Goal: Task Accomplishment & Management: Manage account settings

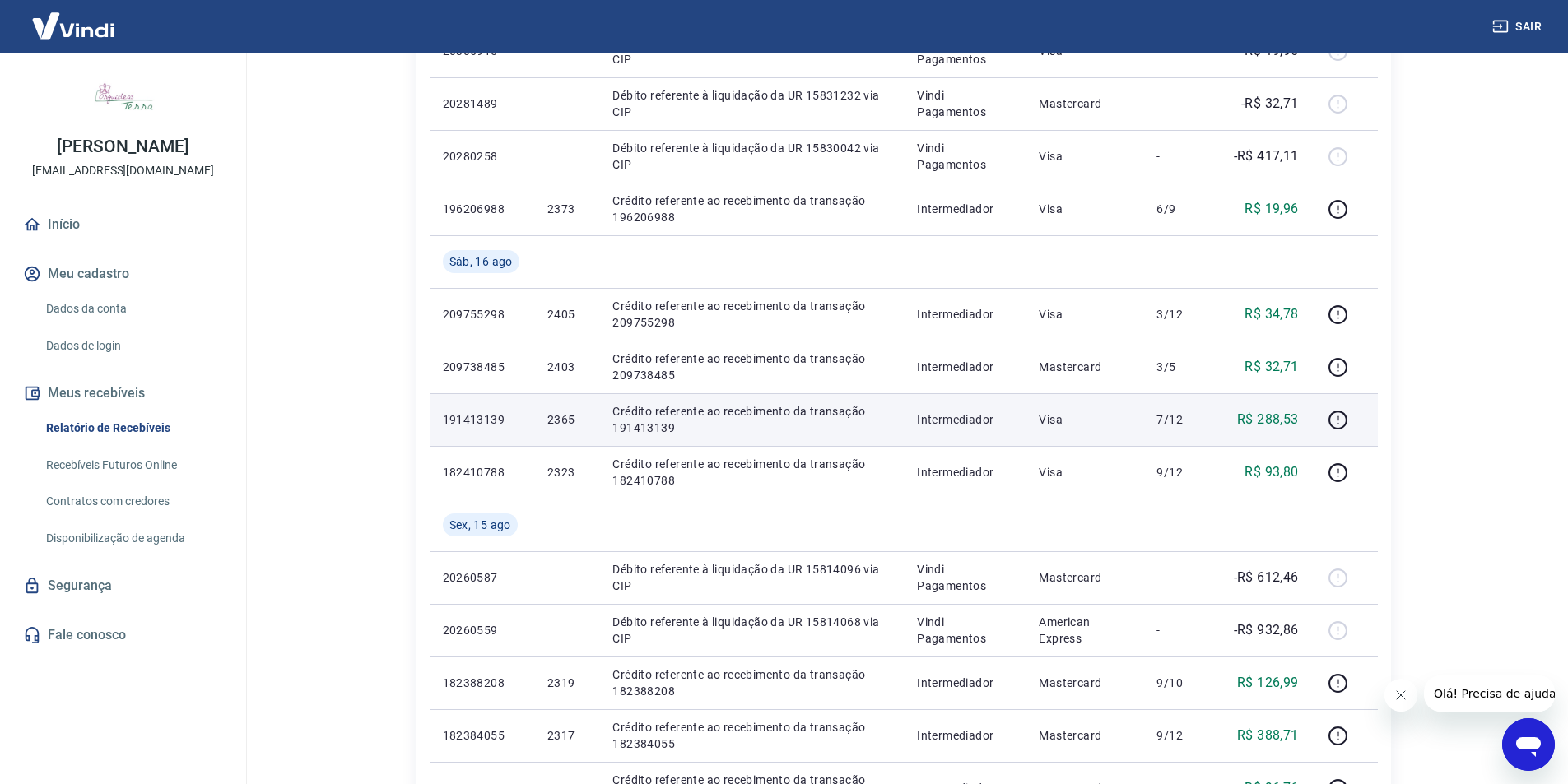
scroll to position [494, 0]
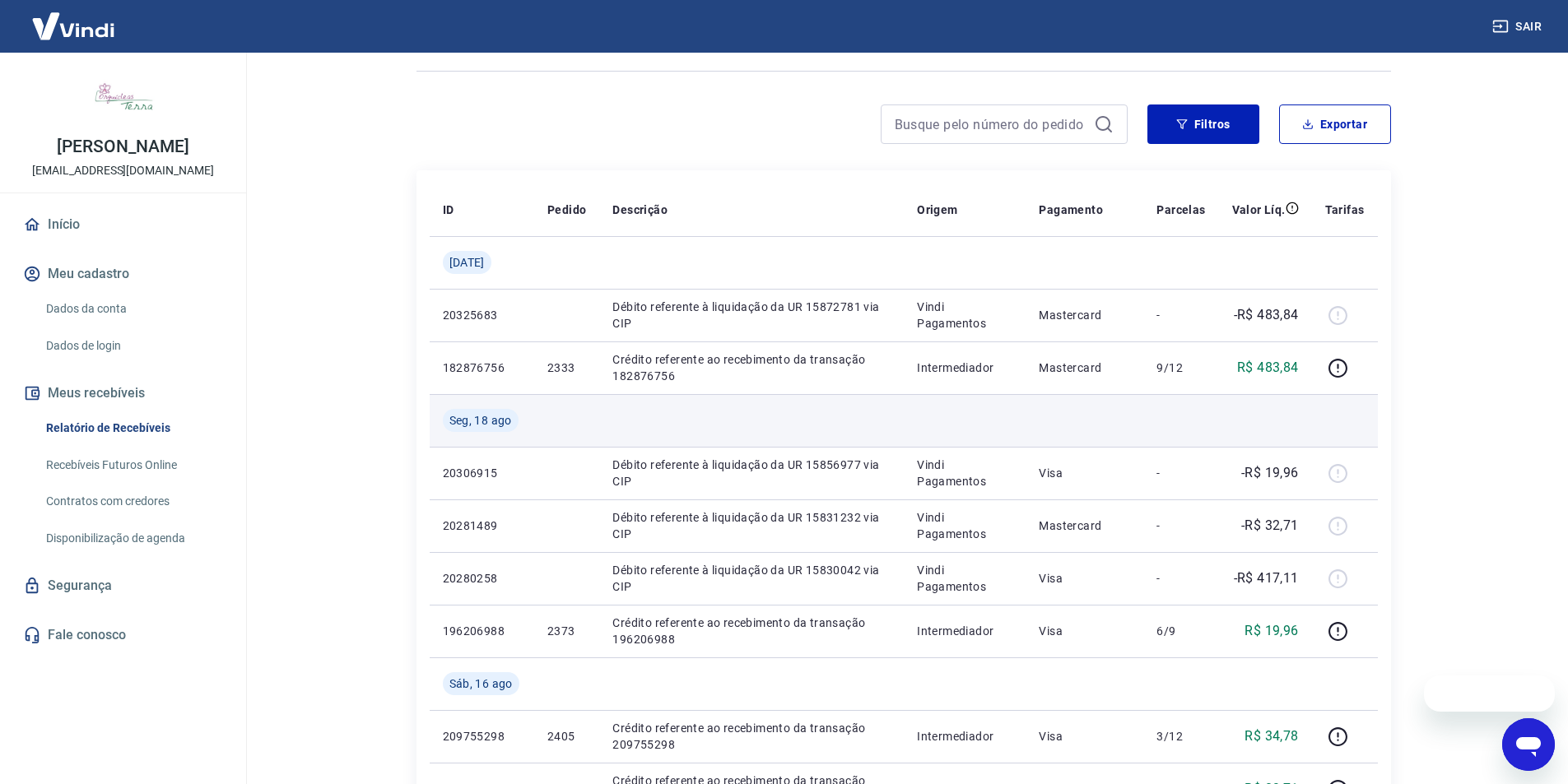
scroll to position [247, 0]
